Goal: Task Accomplishment & Management: Use online tool/utility

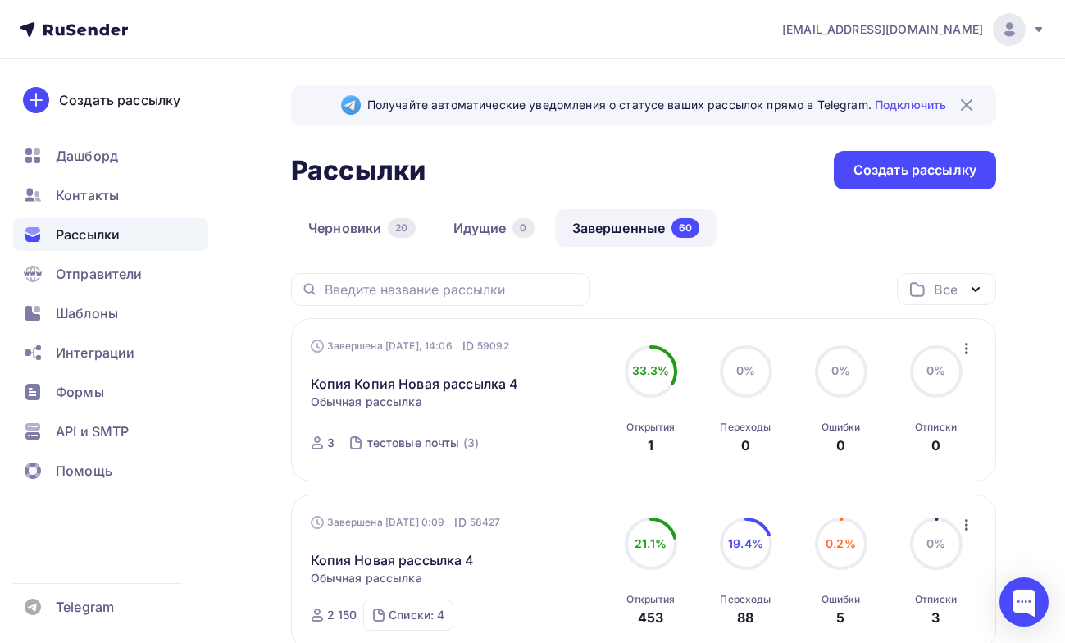
scroll to position [71, 0]
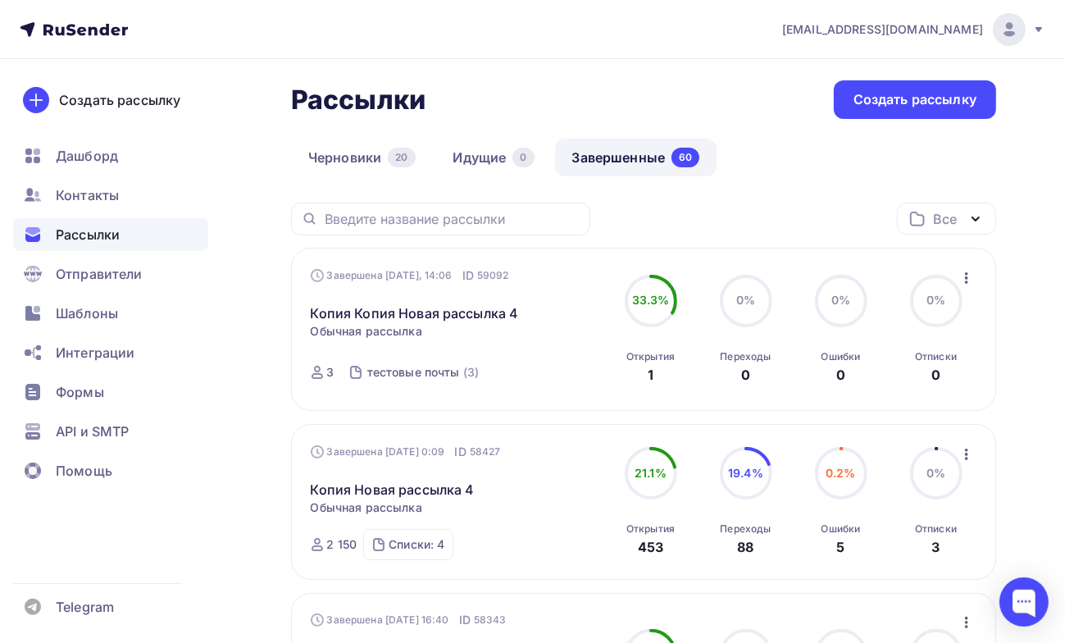
click at [969, 278] on icon "button" at bounding box center [967, 278] width 20 height 20
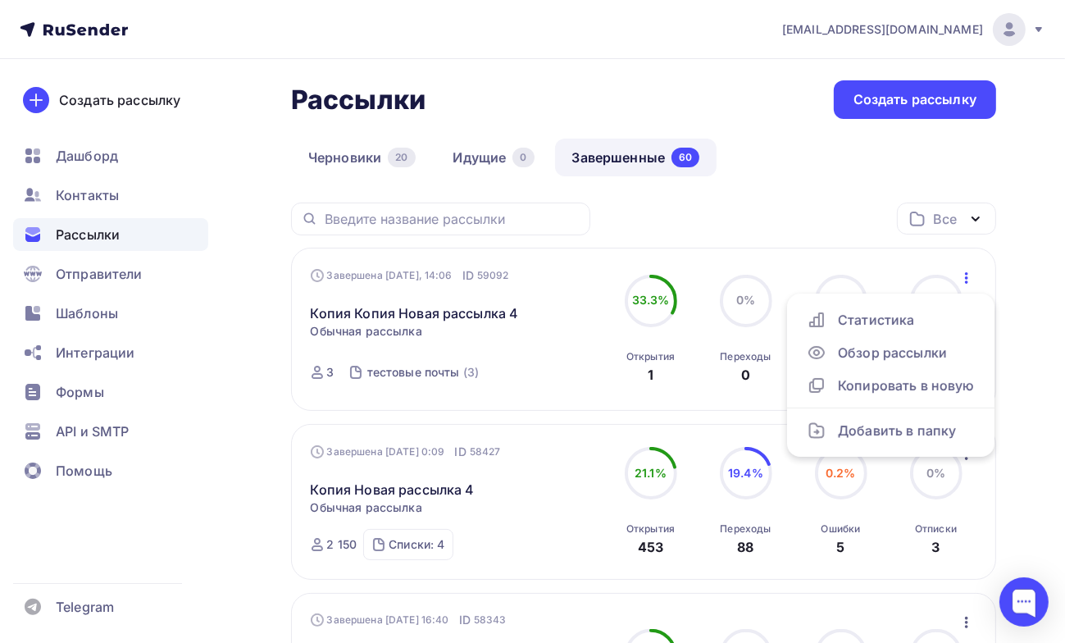
click at [560, 373] on div "Завершена [DATE], 14:06 ID 59092 Копия Копия Новая рассылка 4 Статистика Обзор …" at bounding box center [457, 329] width 293 height 125
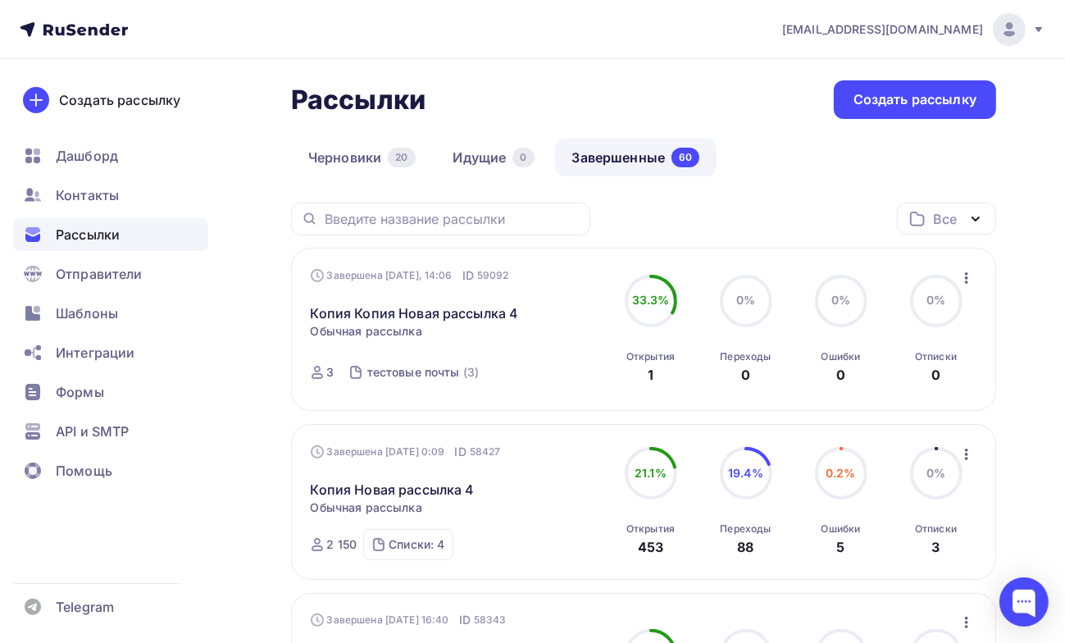
click at [969, 273] on icon "button" at bounding box center [967, 278] width 20 height 20
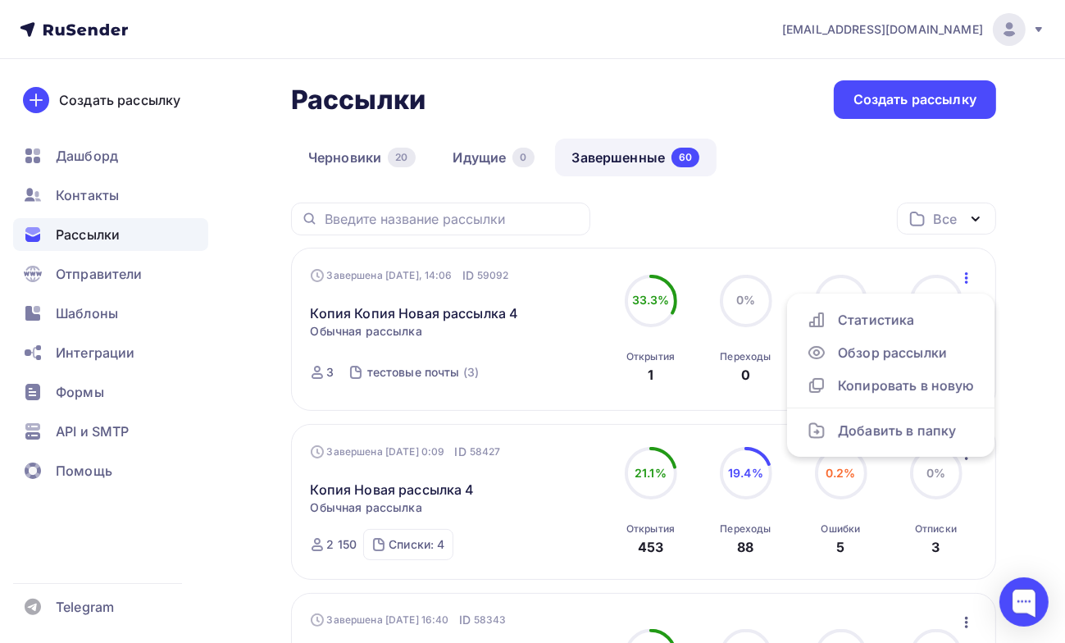
click at [533, 390] on div "Завершена [DATE], 14:06 ID 59092 Копия Копия Новая рассылка 4 Статистика Обзор …" at bounding box center [457, 329] width 293 height 125
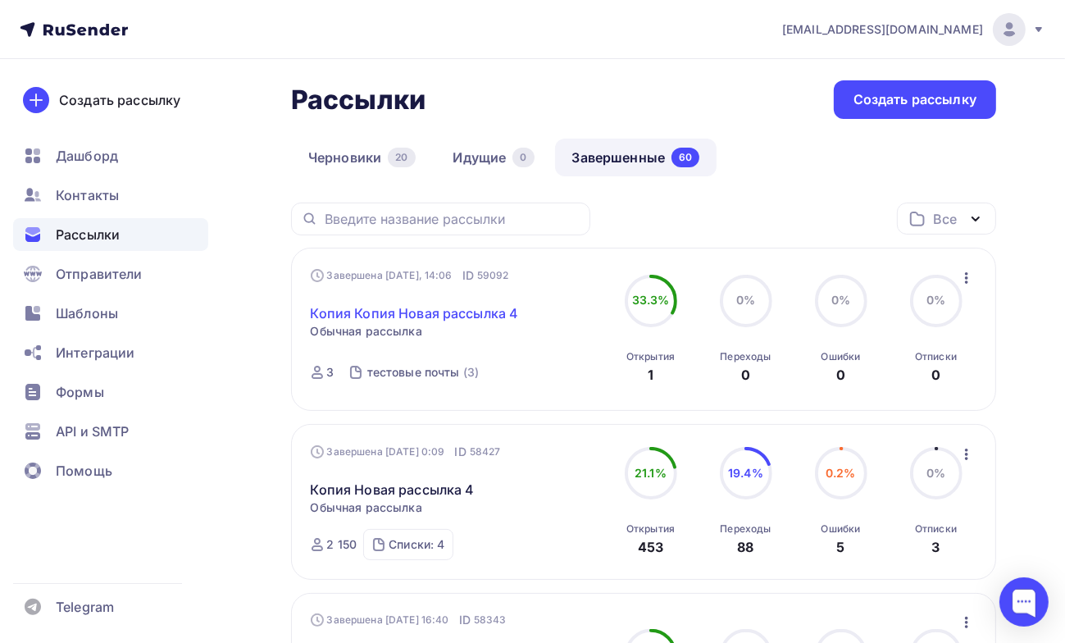
click at [442, 317] on link "Копия Копия Новая рассылка 4" at bounding box center [415, 313] width 208 height 20
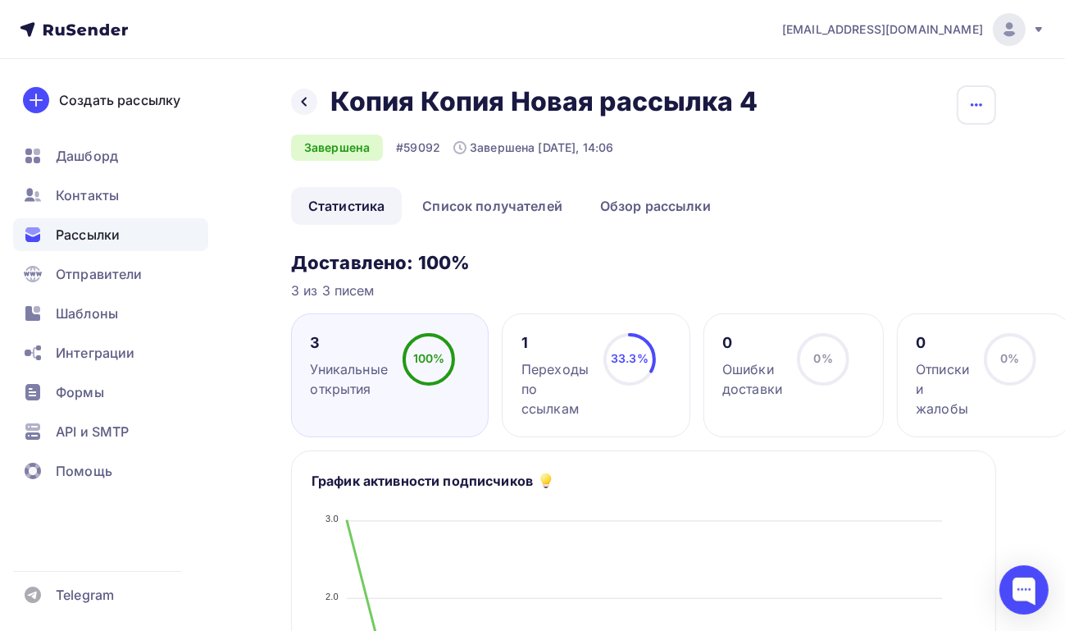
click at [990, 93] on button "button" at bounding box center [976, 104] width 39 height 39
click at [921, 160] on div "Копировать" at bounding box center [914, 157] width 157 height 20
